Goal: Find specific page/section: Find specific page/section

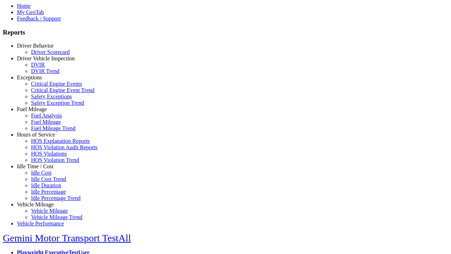
click at [41, 169] on link "Idle Time / Cost" at bounding box center [35, 166] width 37 height 6
click at [46, 175] on link "Idle Cost" at bounding box center [41, 173] width 20 height 6
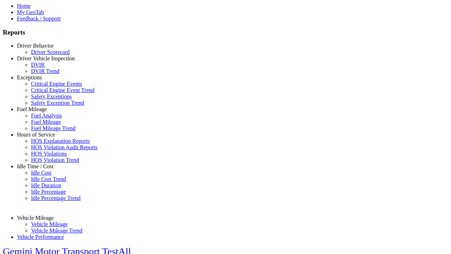
select select "**"
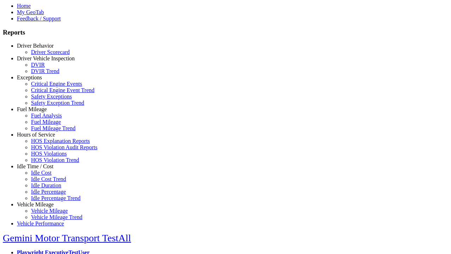
type input "**********"
